Goal: Find specific page/section: Find specific page/section

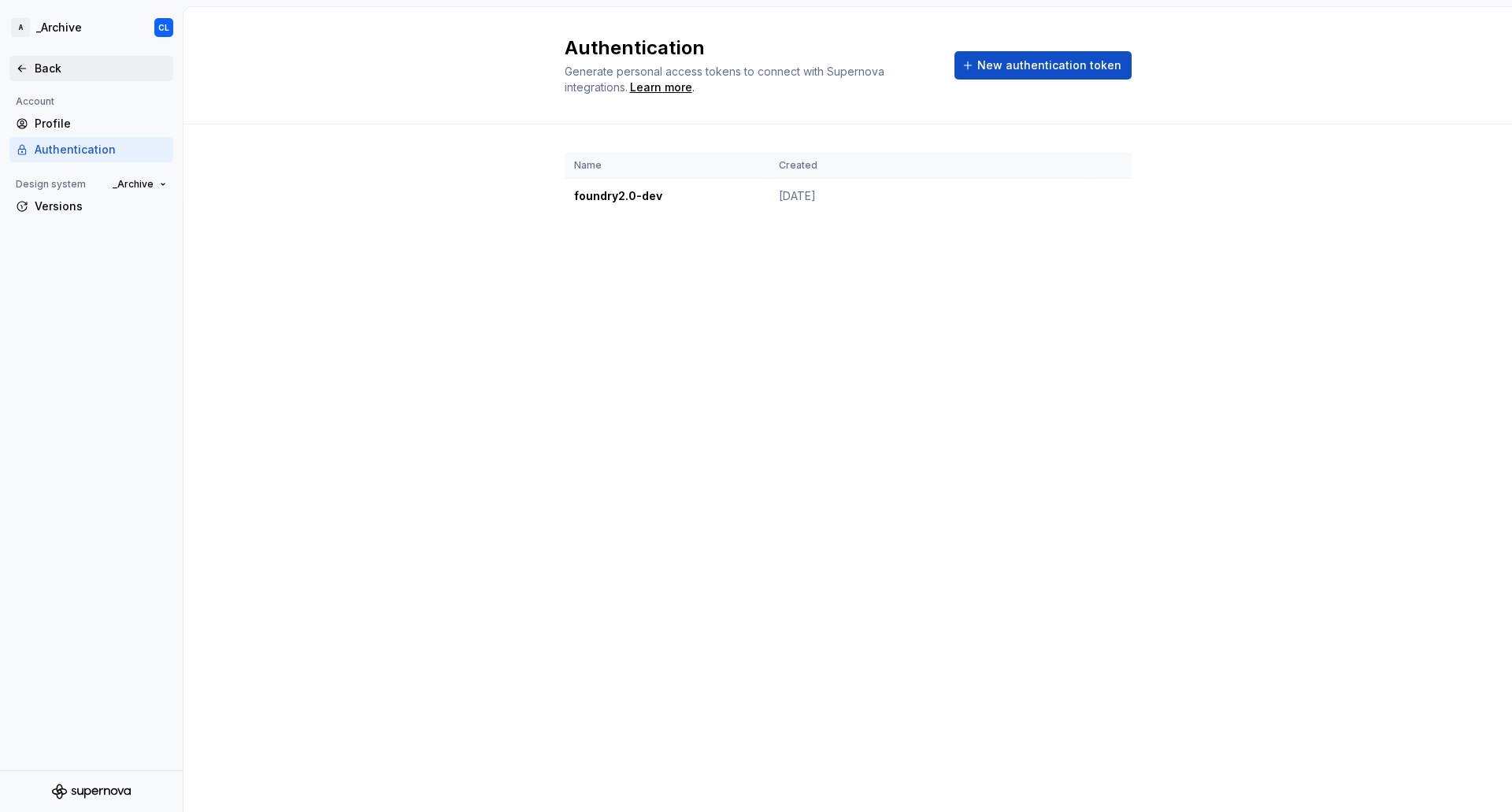
click at [52, 65] on div "Back" at bounding box center [101, 69] width 132 height 16
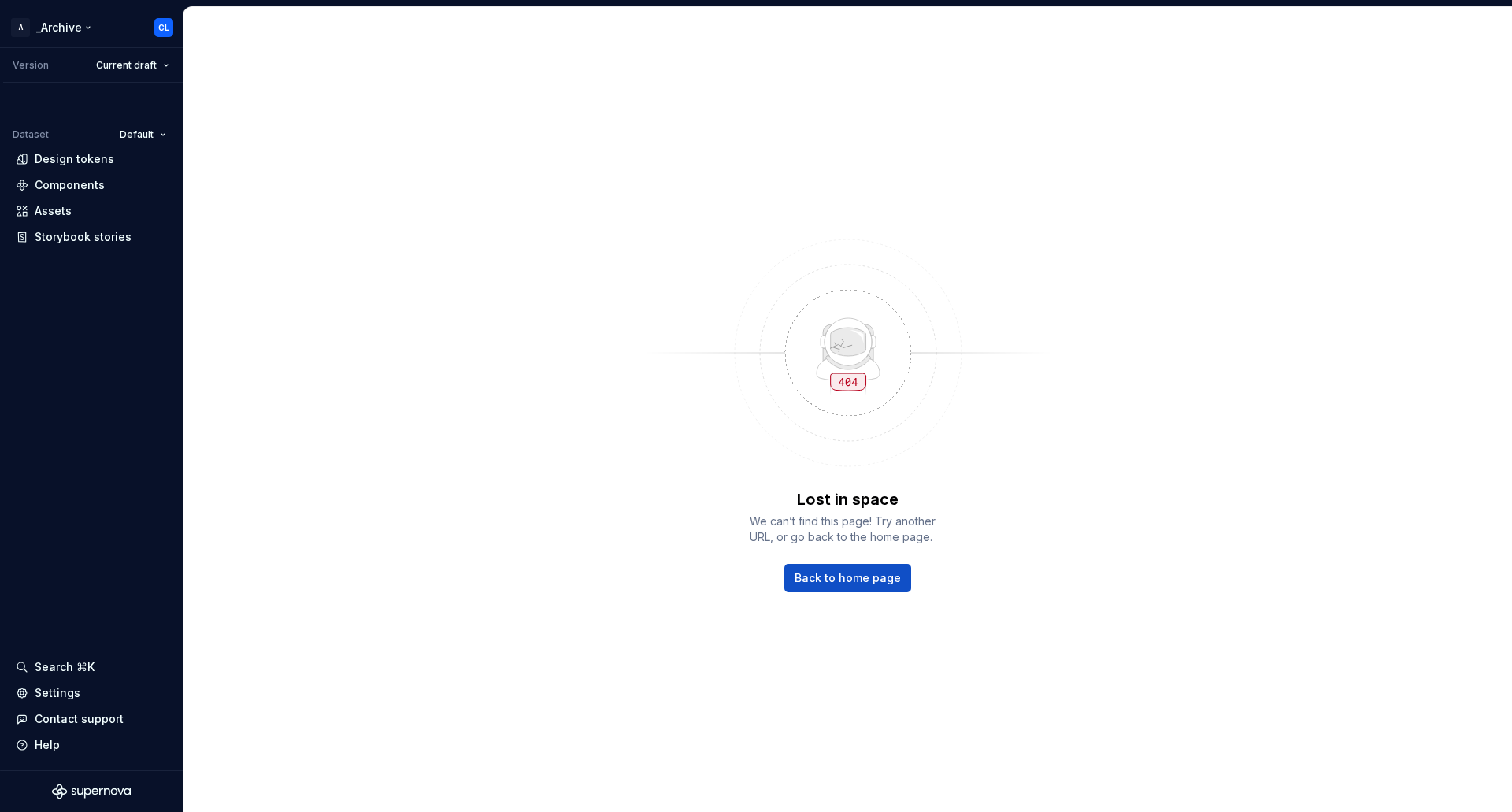
click at [52, 28] on html "A _Archive CL Version Current draft Dataset Default Design tokens Components As…" at bounding box center [756, 406] width 1512 height 812
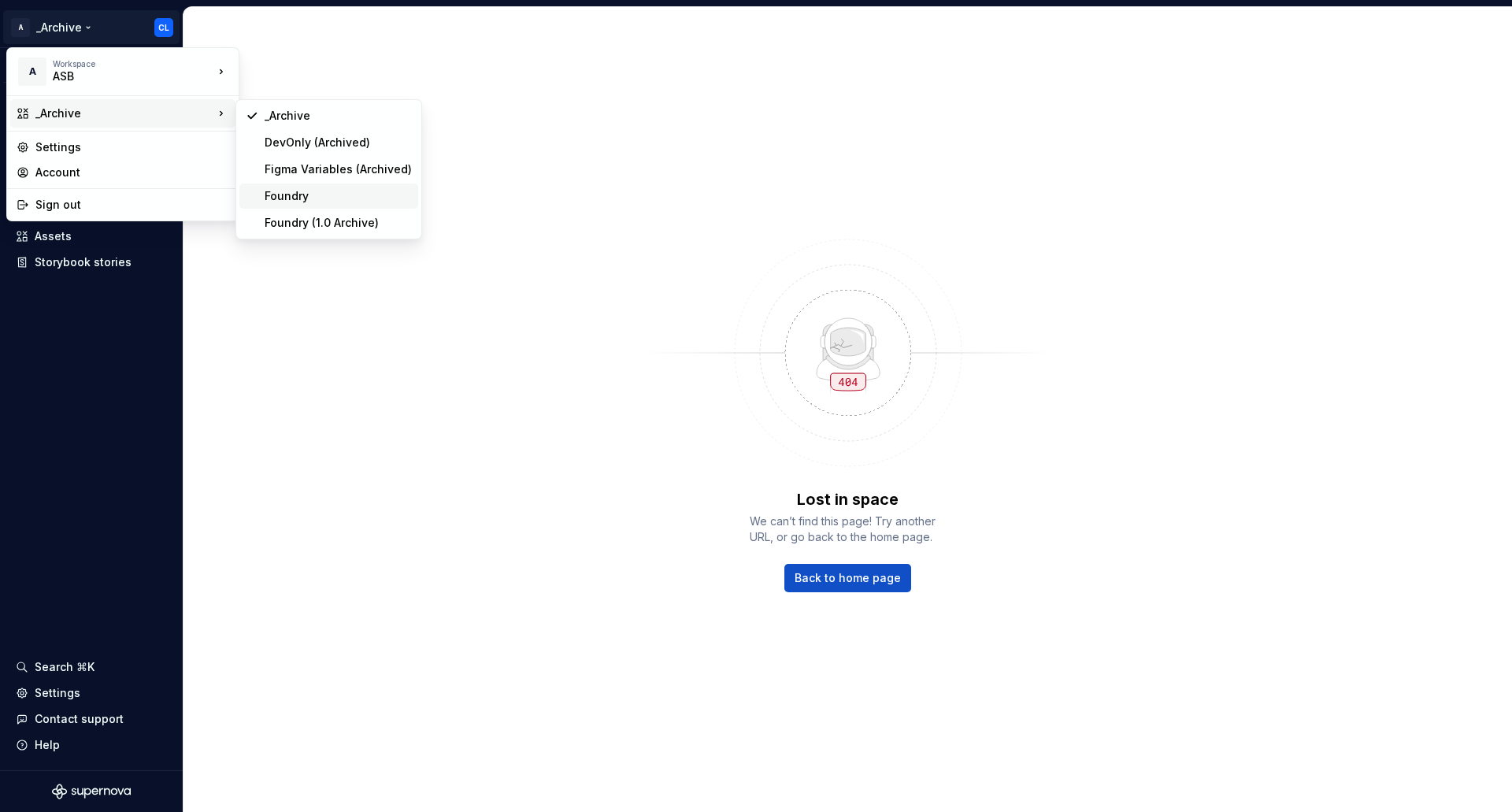
click at [310, 187] on div "Foundry" at bounding box center [328, 196] width 178 height 25
